Goal: Understand site structure: Understand site structure

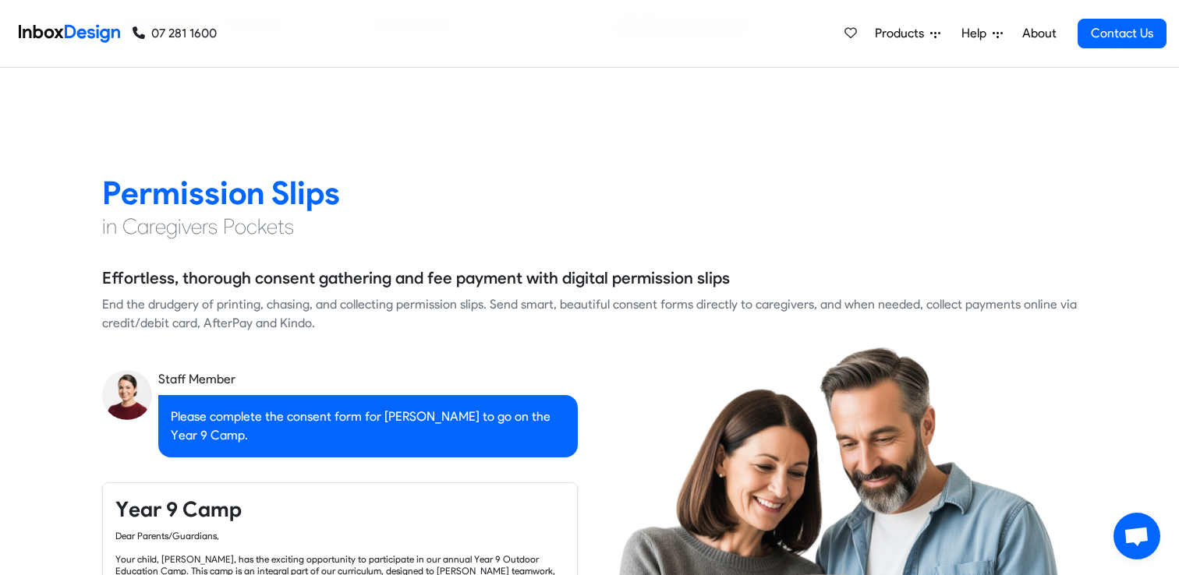
checkbox input "true"
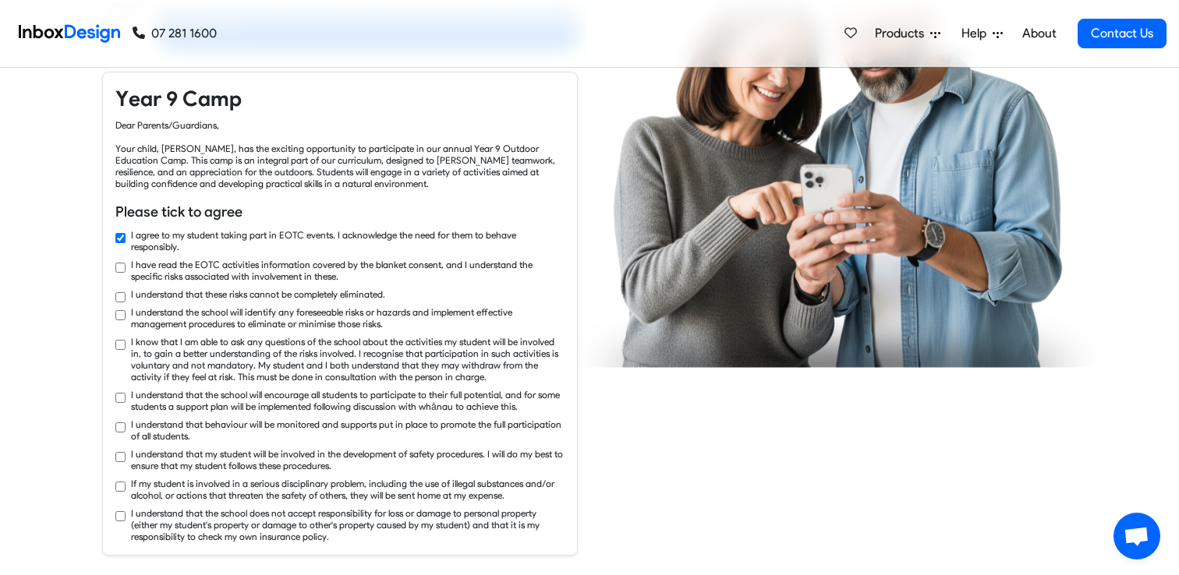
checkbox input "true"
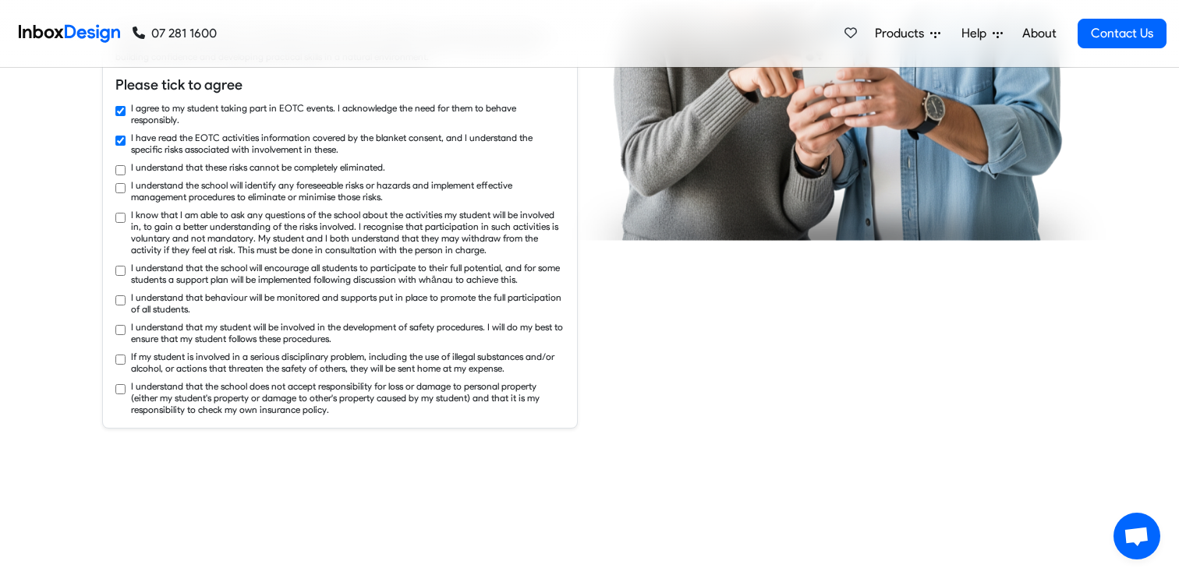
checkbox input "true"
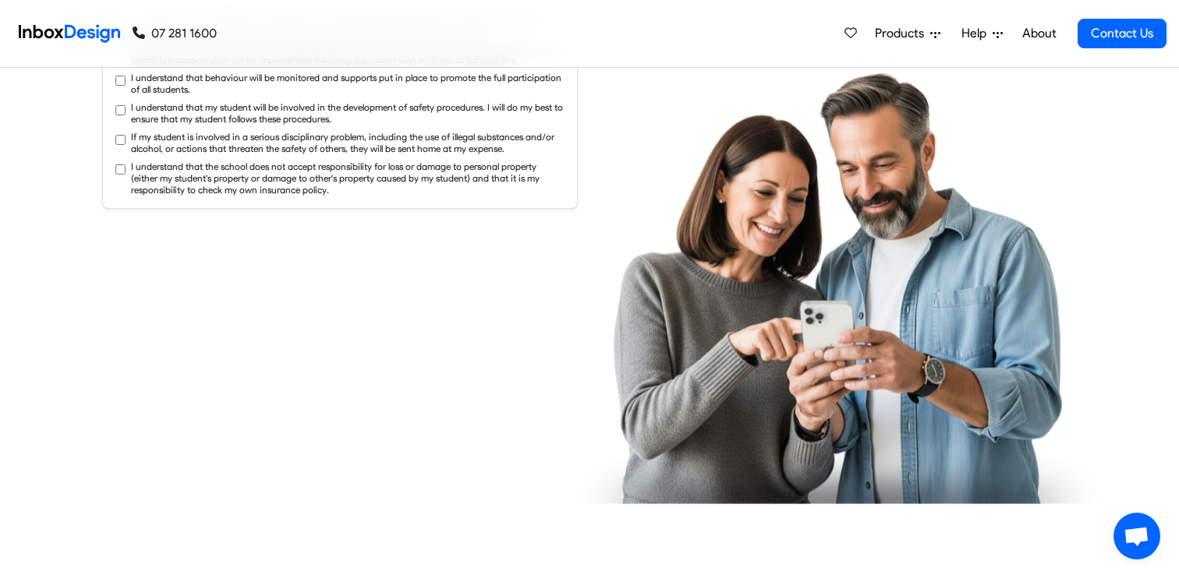
checkbox input "true"
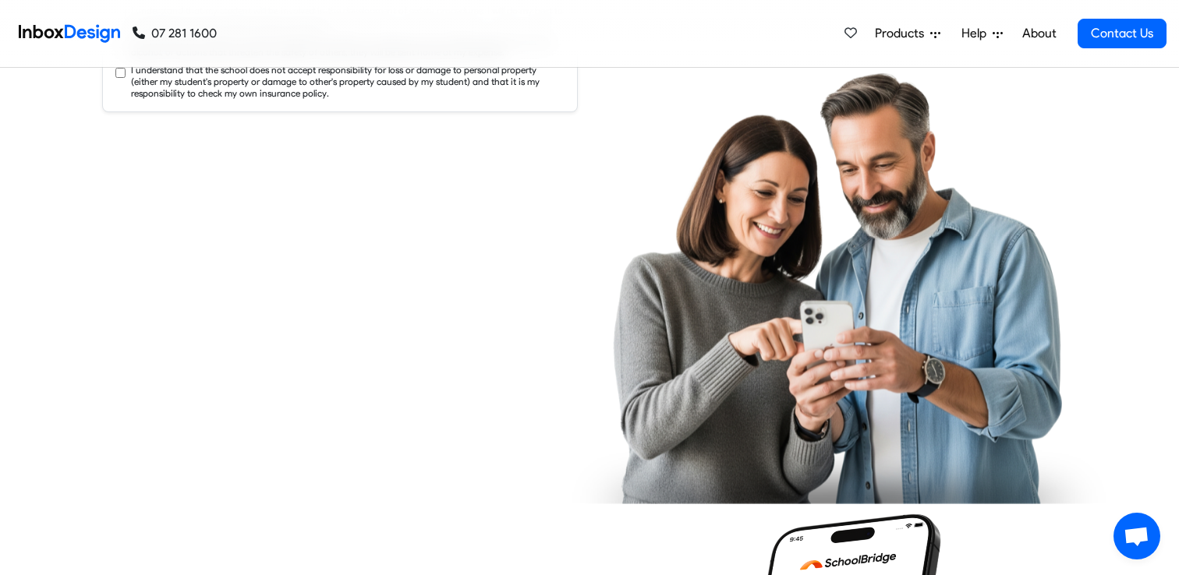
checkbox input "true"
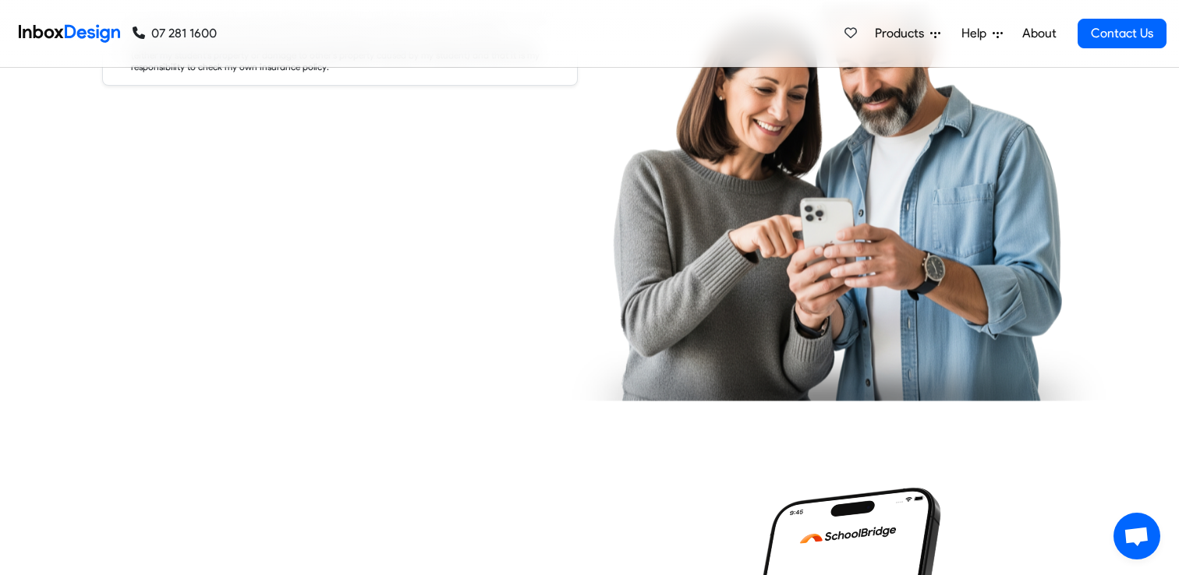
checkbox input "true"
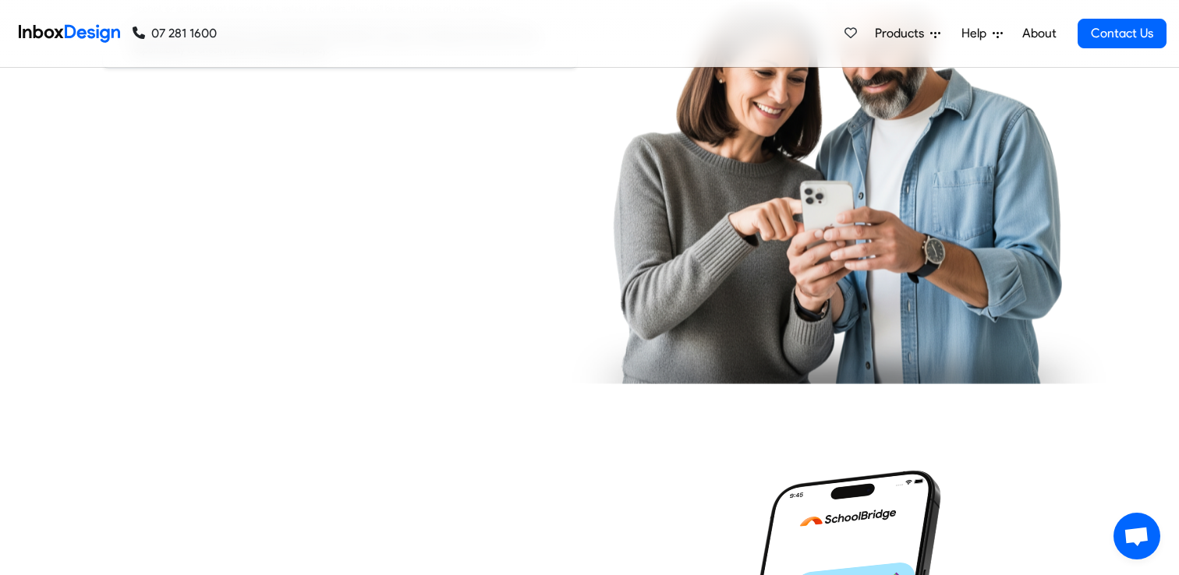
scroll to position [2875, 0]
checkbox input "true"
